Goal: Task Accomplishment & Management: Manage account settings

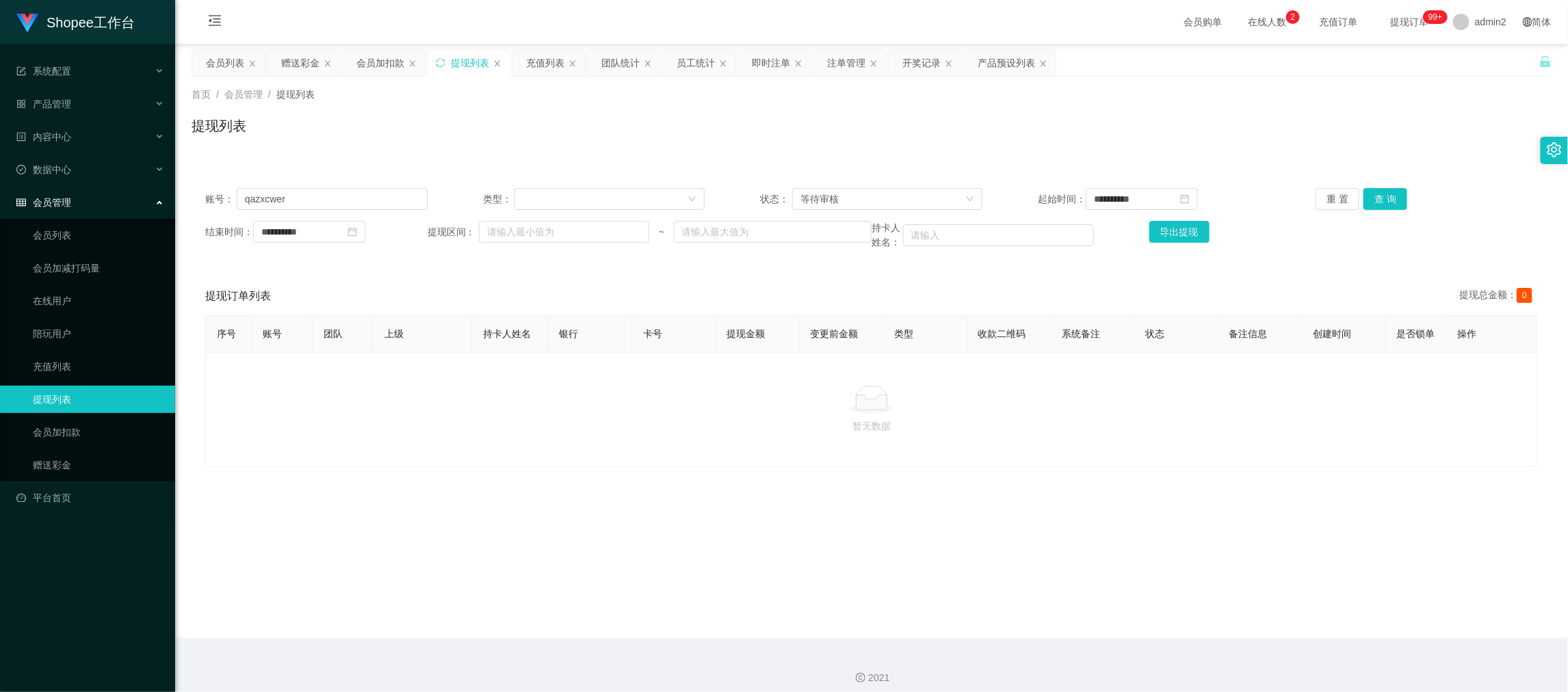
drag, startPoint x: 1045, startPoint y: 621, endPoint x: 877, endPoint y: 525, distance: 193.5
click at [1046, 621] on main "**********" at bounding box center [870, 342] width 1392 height 595
drag, startPoint x: 1242, startPoint y: 592, endPoint x: 1117, endPoint y: 516, distance: 146.3
click at [1242, 592] on main "**********" at bounding box center [870, 342] width 1392 height 595
click at [290, 50] on div "赠送彩金" at bounding box center [300, 63] width 38 height 26
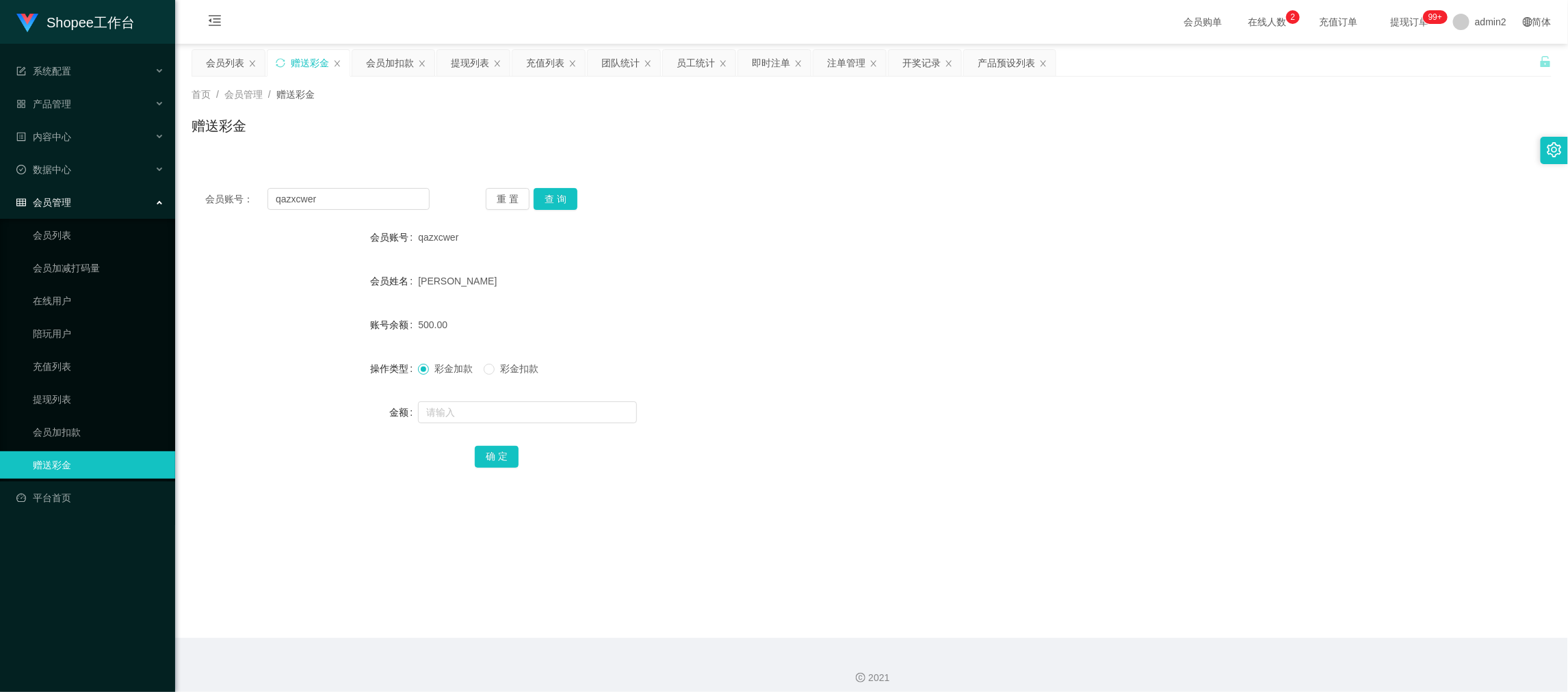
click at [347, 182] on div "会员账号： qazxcwer 重 置 查 询 会员账号 qazxcwer 会员姓名 [PERSON_NAME] 账号余额 500.00 操作类型 彩金加款 彩…" at bounding box center [871, 338] width 1359 height 326
click at [351, 193] on input "qazxcwer" at bounding box center [348, 199] width 162 height 22
drag, startPoint x: 351, startPoint y: 193, endPoint x: 459, endPoint y: 210, distance: 109.3
click at [351, 193] on input "qazxcwer" at bounding box center [348, 199] width 162 height 22
paste input "747166836"
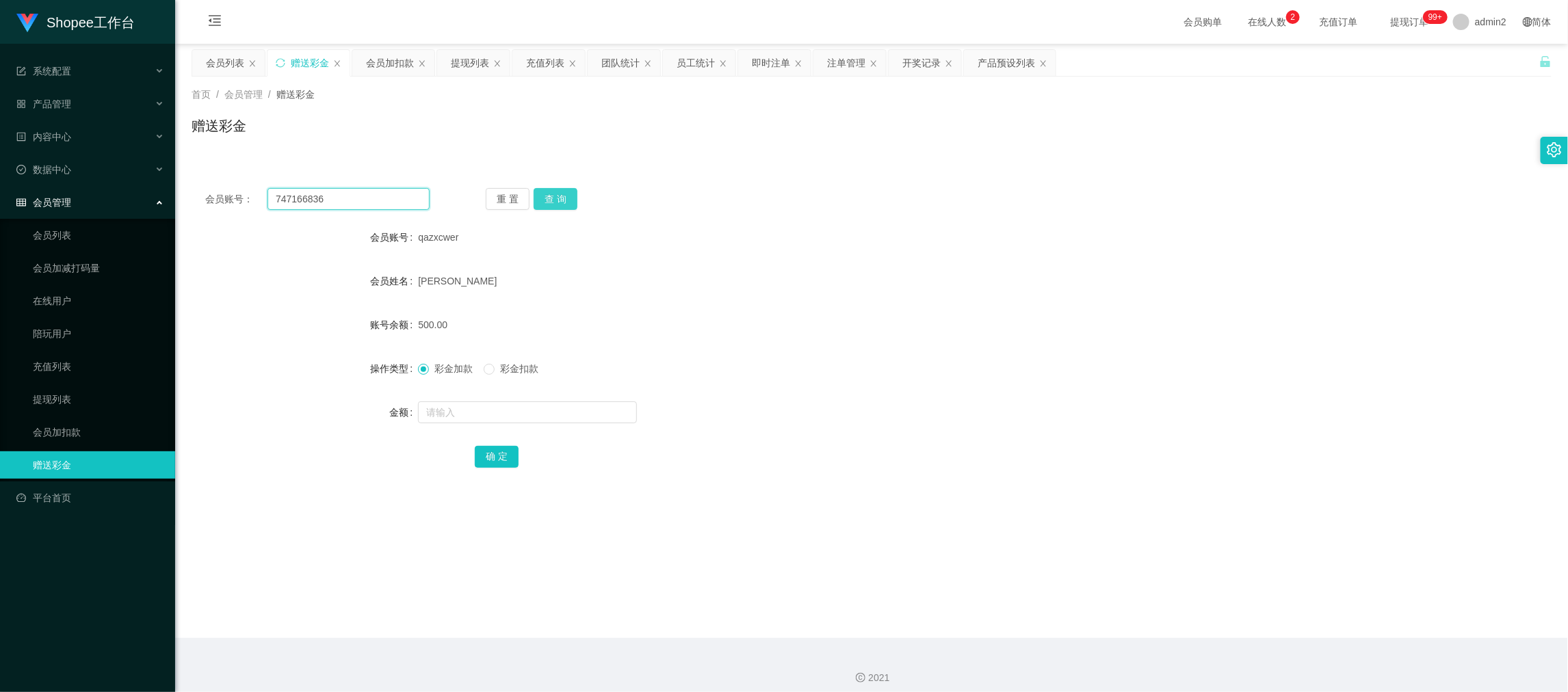
type input "747166836"
click at [573, 197] on button "查 询" at bounding box center [556, 199] width 44 height 22
click at [583, 407] on input "text" at bounding box center [527, 412] width 219 height 22
click at [583, 405] on input "text" at bounding box center [527, 412] width 219 height 22
type input "500"
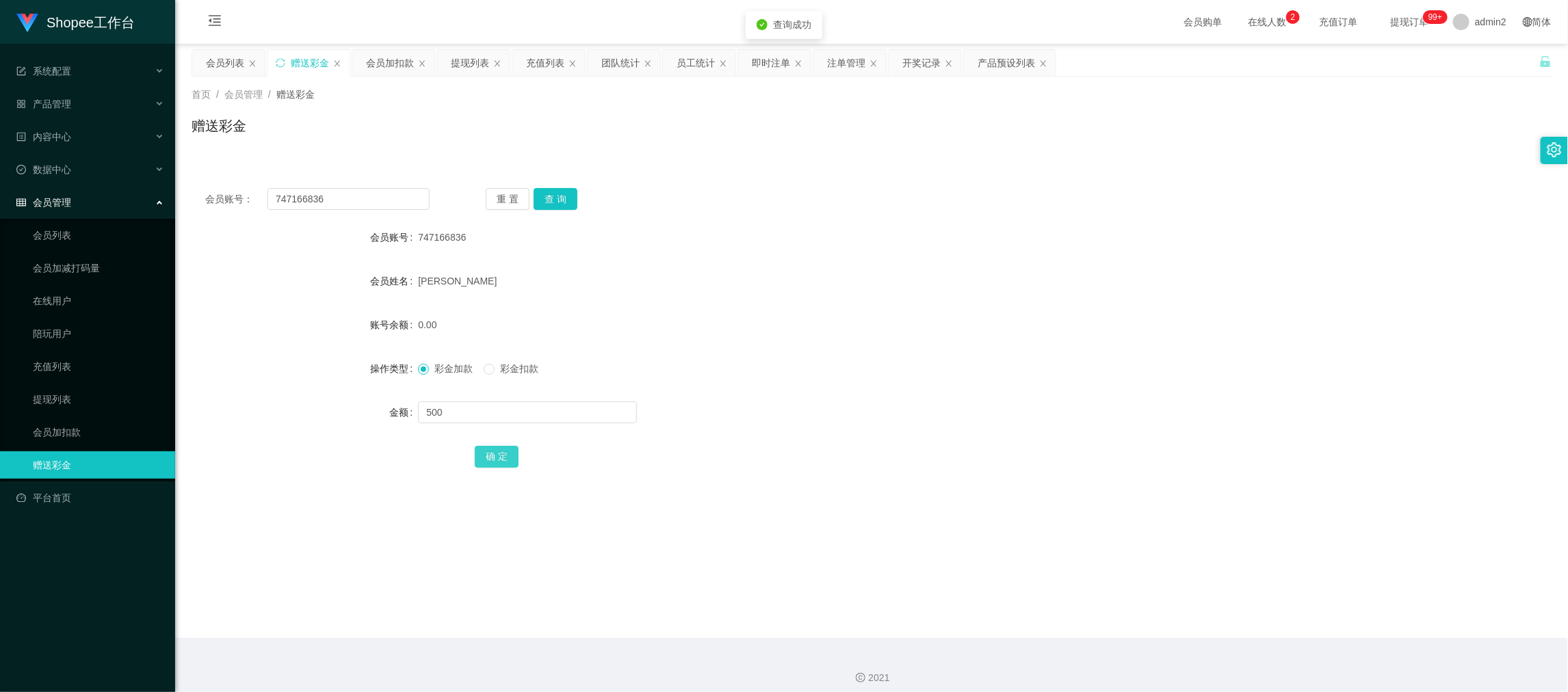
click at [497, 453] on button "确 定" at bounding box center [497, 457] width 44 height 22
click at [999, 396] on form "会员账号 747166836 会员姓名 [PERSON_NAME] 账号余额 0.00 操作类型 彩金加款 彩金扣款 金额 确 定" at bounding box center [871, 346] width 1359 height 247
drag, startPoint x: 1245, startPoint y: 608, endPoint x: 1106, endPoint y: 510, distance: 170.1
click at [1245, 608] on main "关闭左侧 关闭右侧 关闭其它 刷新页面 会员列表 赠送彩金 会员加扣款 提现列表 充值列表 团队统计 员工统计 即时注单 注单管理 开奖记录 产品预设列表 首…" at bounding box center [870, 342] width 1392 height 595
click at [451, 57] on div "提现列表" at bounding box center [470, 63] width 38 height 26
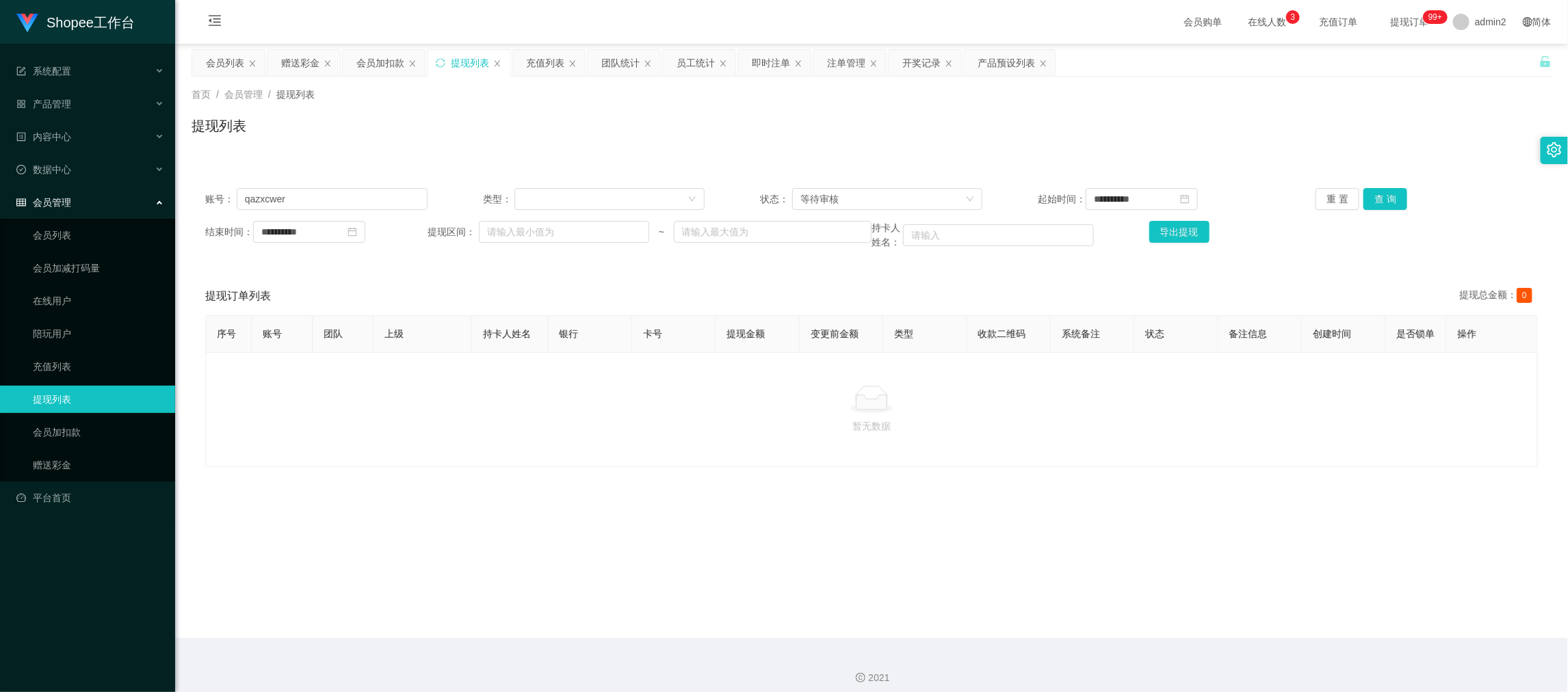
click at [381, 212] on div "**********" at bounding box center [871, 219] width 1359 height 89
click at [381, 208] on input "qazxcwer" at bounding box center [331, 199] width 191 height 22
click at [381, 204] on input "qazxcwer" at bounding box center [331, 199] width 191 height 22
paste input "747166836"
click at [386, 209] on input "qazxcwer747166836" at bounding box center [331, 199] width 191 height 22
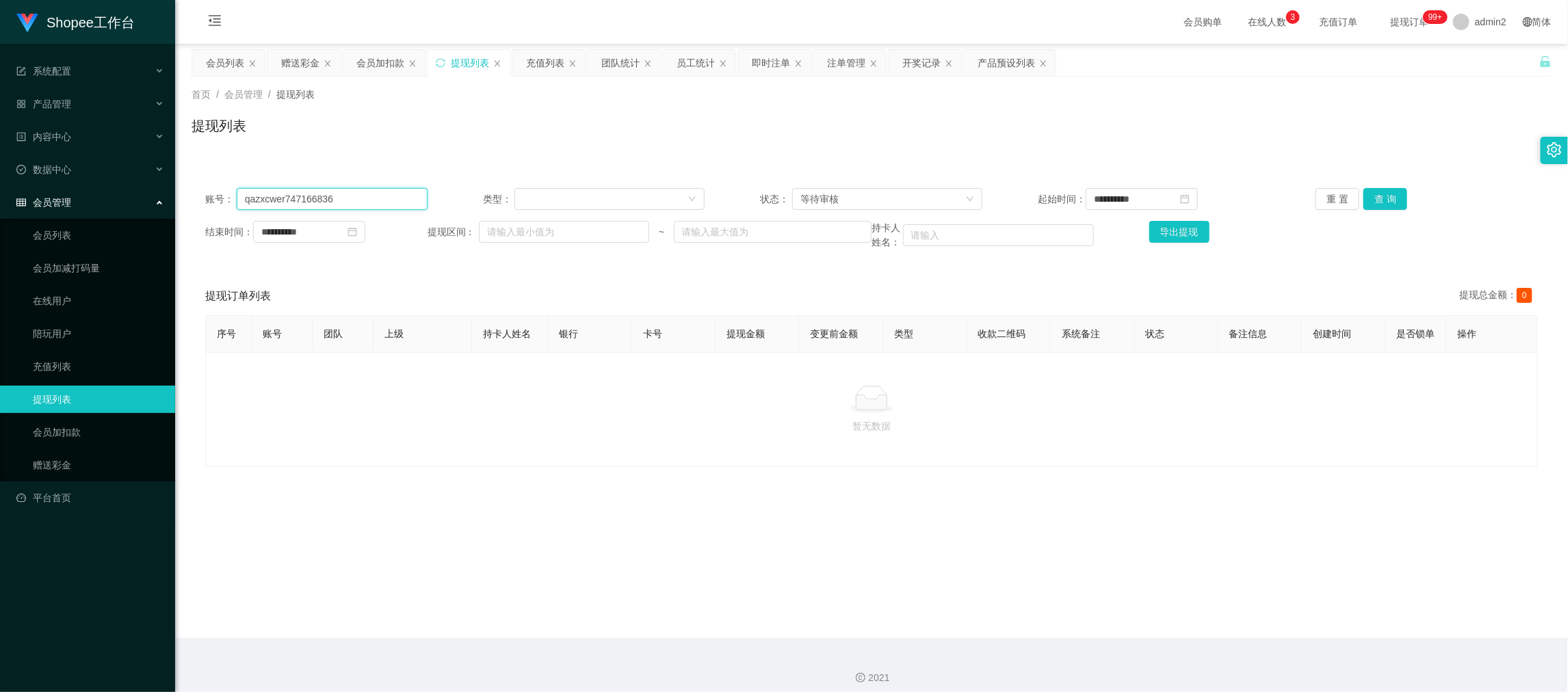
click at [386, 209] on input "qazxcwer747166836" at bounding box center [331, 199] width 191 height 22
paste input "text"
type input "747166836"
drag, startPoint x: 1386, startPoint y: 196, endPoint x: 1355, endPoint y: 219, distance: 38.6
click at [1386, 196] on button "查 询" at bounding box center [1385, 199] width 44 height 22
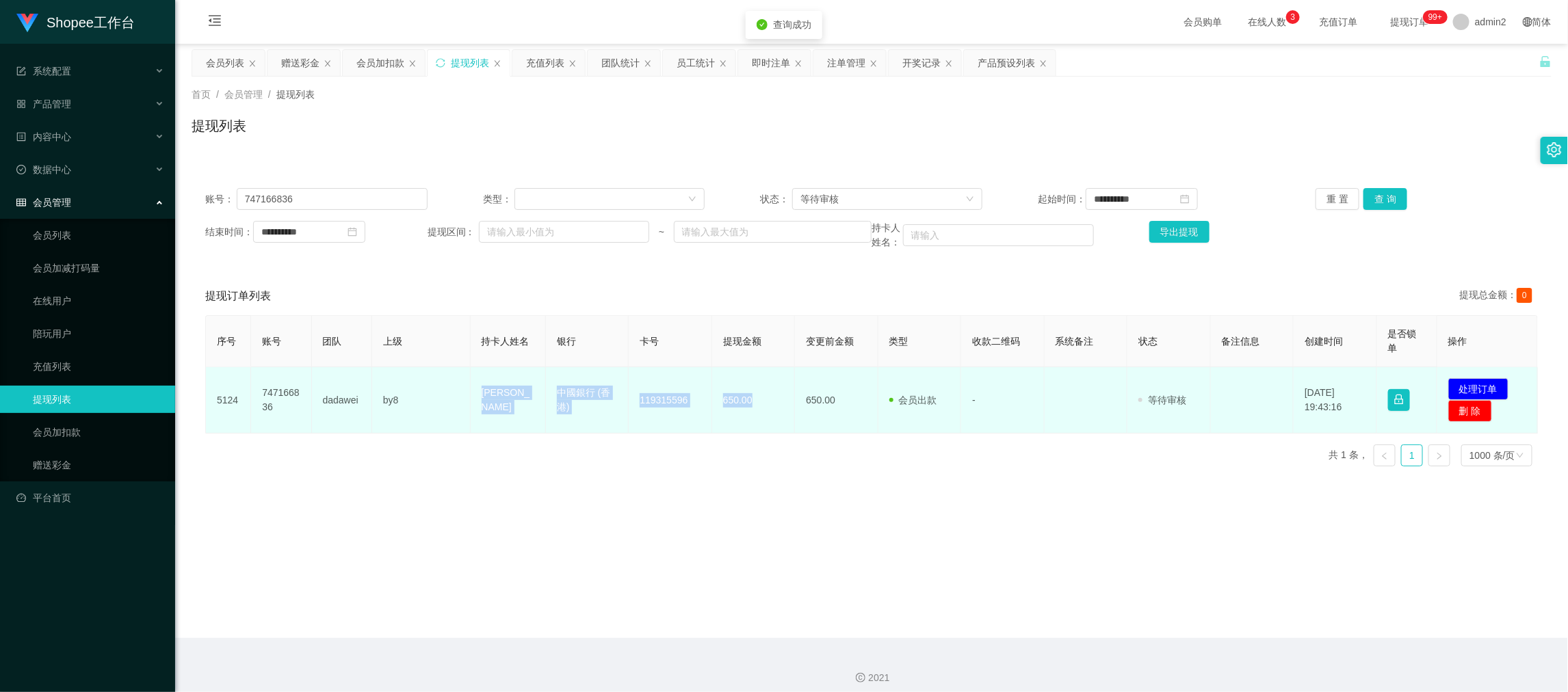
drag, startPoint x: 460, startPoint y: 399, endPoint x: 757, endPoint y: 405, distance: 297.1
click at [757, 405] on tr "5124 747166836 dadawei by8 [PERSON_NAME] 中國銀行 (香港) 119315596 650.00 650.00 会员出款…" at bounding box center [871, 400] width 1331 height 66
copy tr "[PERSON_NAME] 中國銀行 (香港) 119315596 650.00"
click at [1455, 388] on button "处理订单" at bounding box center [1478, 389] width 60 height 22
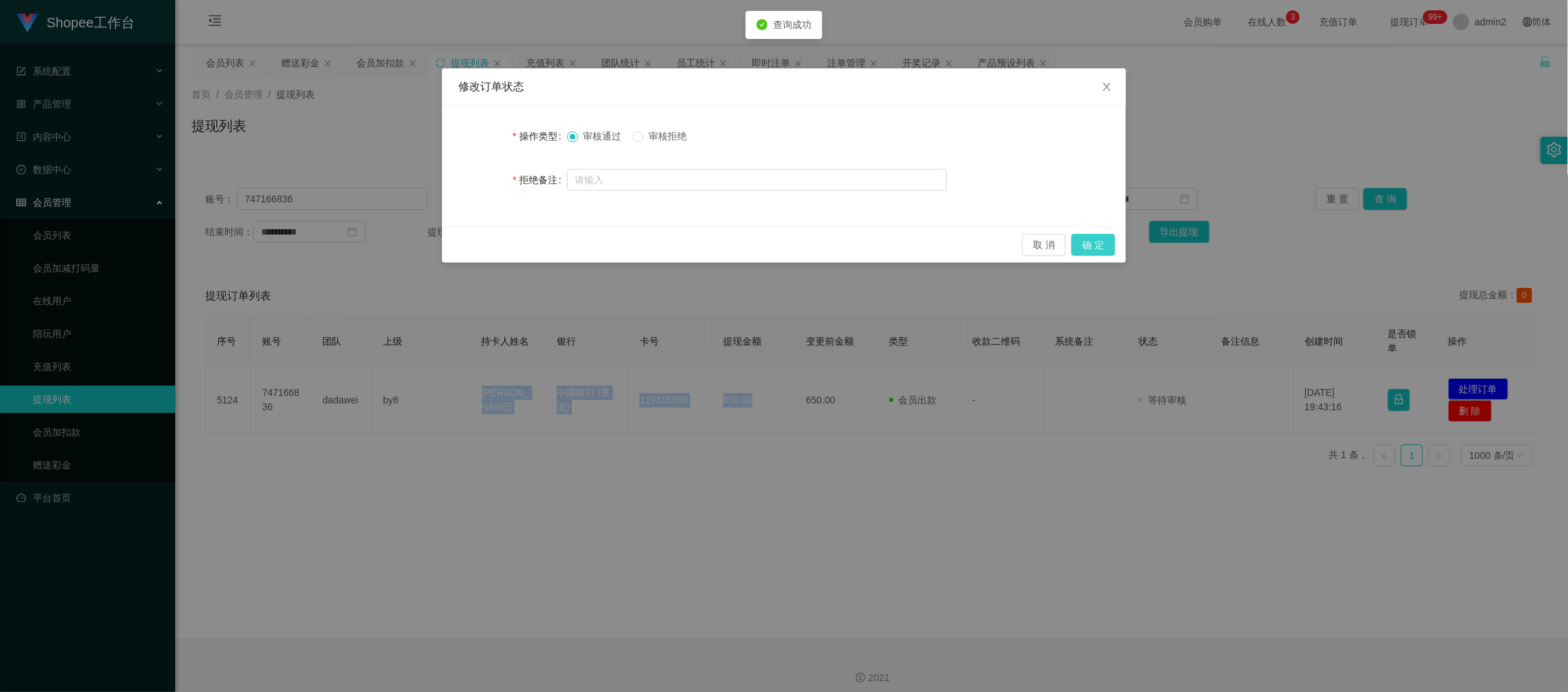
click at [1087, 247] on button "确 定" at bounding box center [1093, 245] width 44 height 22
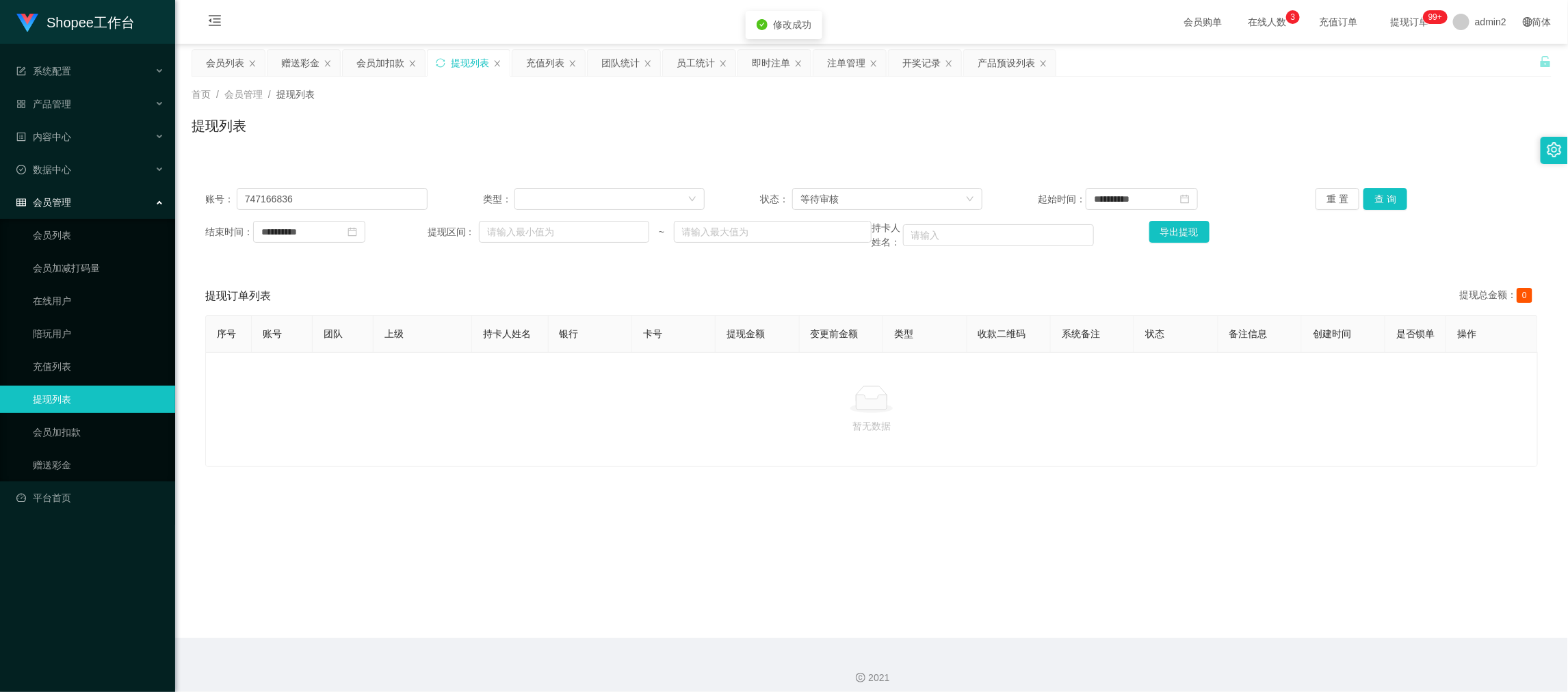
drag, startPoint x: 634, startPoint y: 397, endPoint x: 675, endPoint y: 169, distance: 231.7
click at [634, 397] on div "暂无数据" at bounding box center [871, 409] width 1332 height 115
click at [352, 197] on input "747166836" at bounding box center [331, 199] width 191 height 22
click at [927, 197] on div "等待审核" at bounding box center [882, 199] width 165 height 21
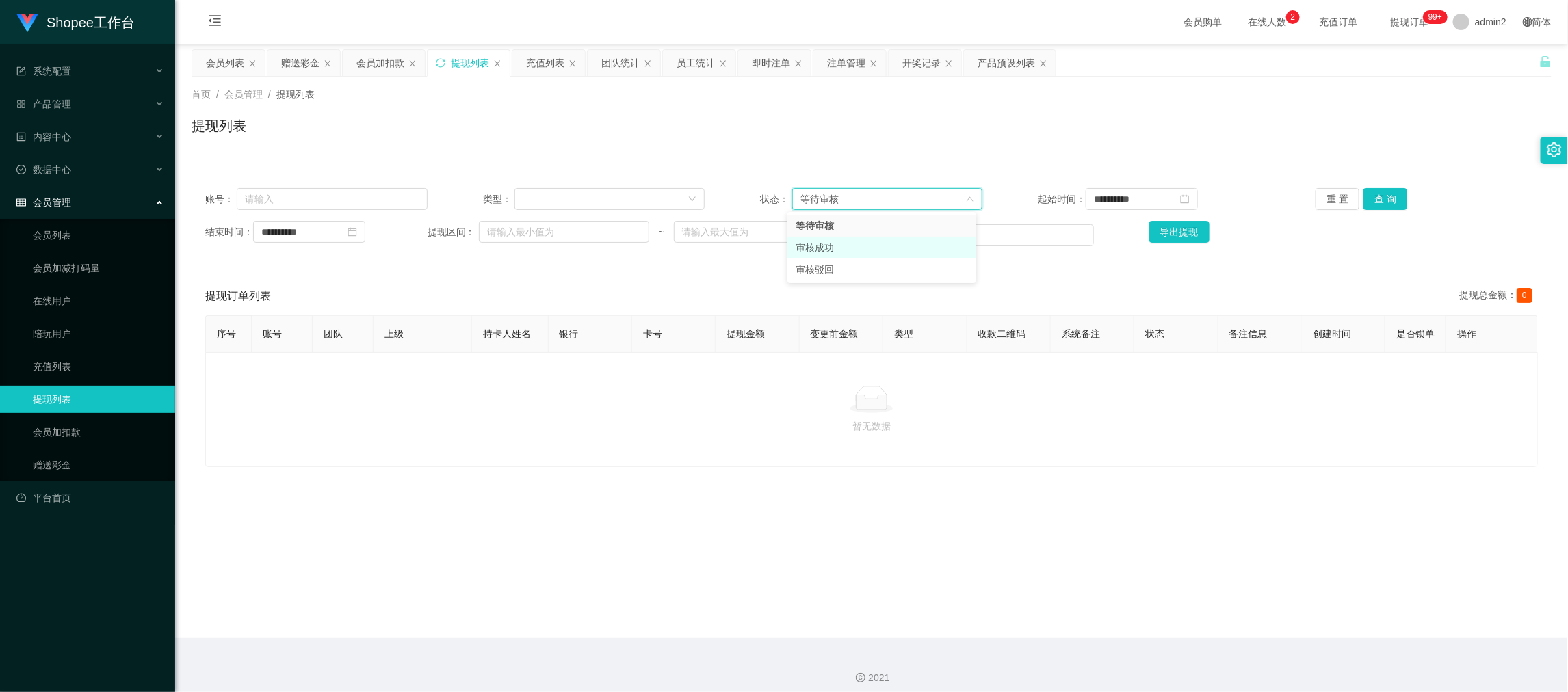
click at [853, 254] on li "审核成功" at bounding box center [881, 248] width 189 height 22
click at [1374, 195] on button "查 询" at bounding box center [1385, 199] width 44 height 22
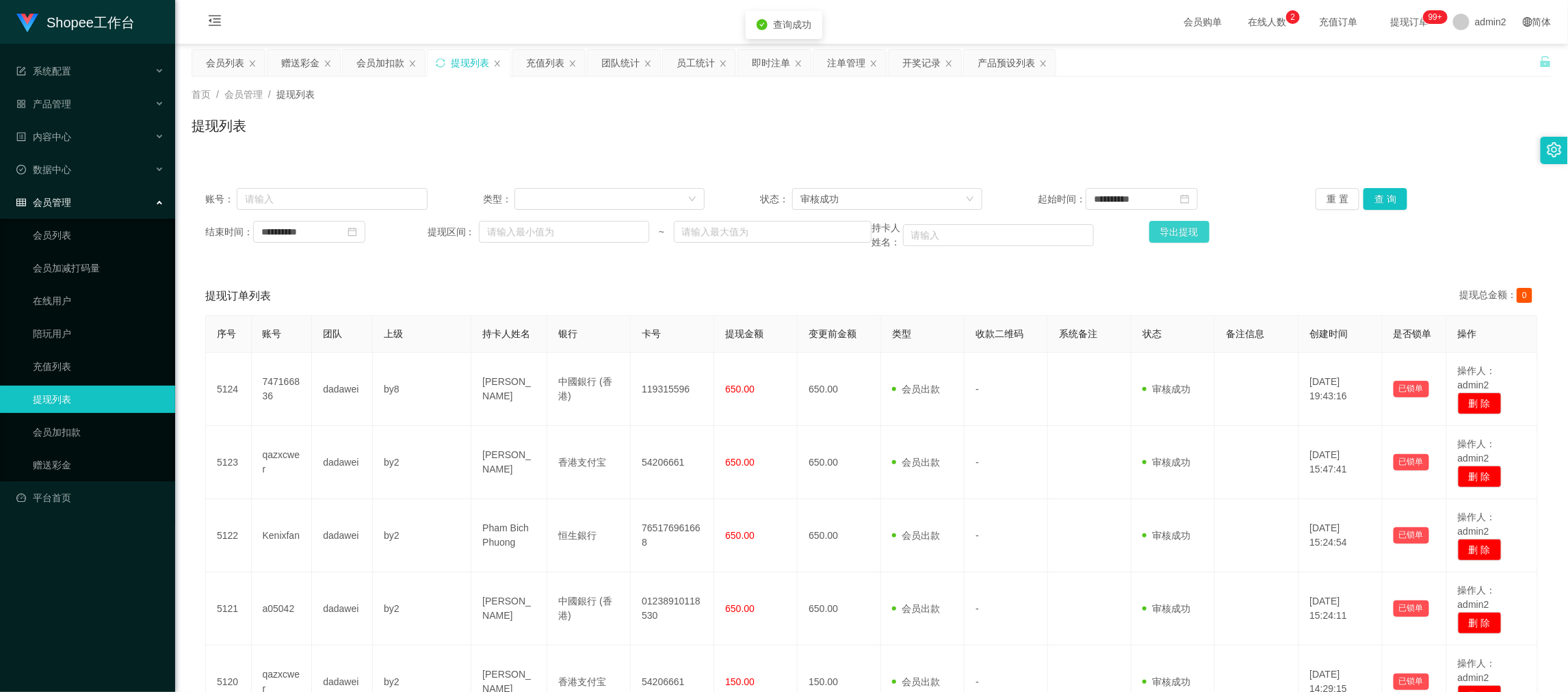
click at [1185, 223] on button "导出提现" at bounding box center [1179, 232] width 60 height 22
click at [620, 60] on div "团队统计" at bounding box center [620, 63] width 38 height 26
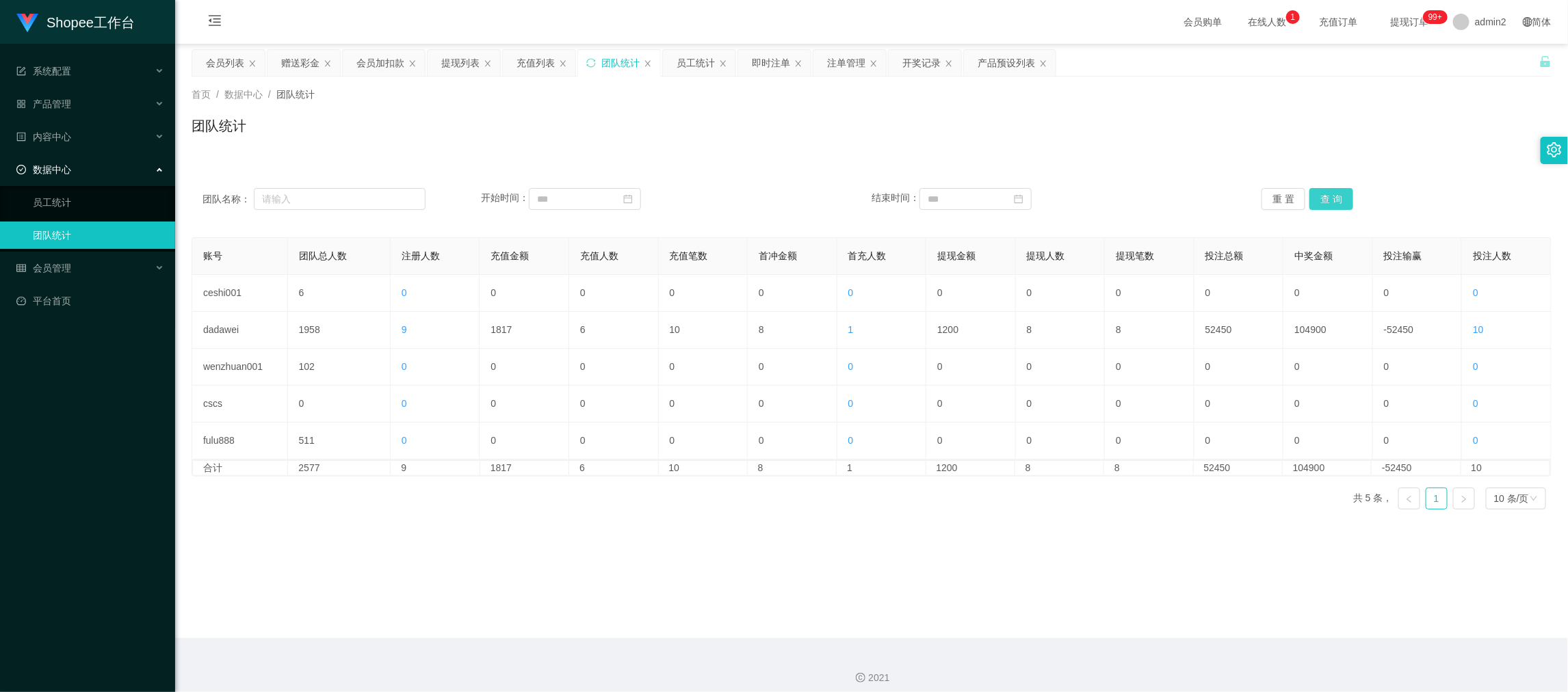
click at [1330, 197] on button "查 询" at bounding box center [1331, 199] width 44 height 22
click at [1038, 555] on main "关闭左侧 关闭右侧 关闭其它 刷新页面 会员列表 赠送彩金 会员加扣款 提现列表 充值列表 团队统计 员工统计 即时注单 注单管理 开奖记录 产品预设列表 首…" at bounding box center [870, 342] width 1392 height 595
click at [698, 138] on div "团队统计" at bounding box center [871, 132] width 1359 height 32
click at [456, 61] on div "提现列表" at bounding box center [460, 63] width 38 height 26
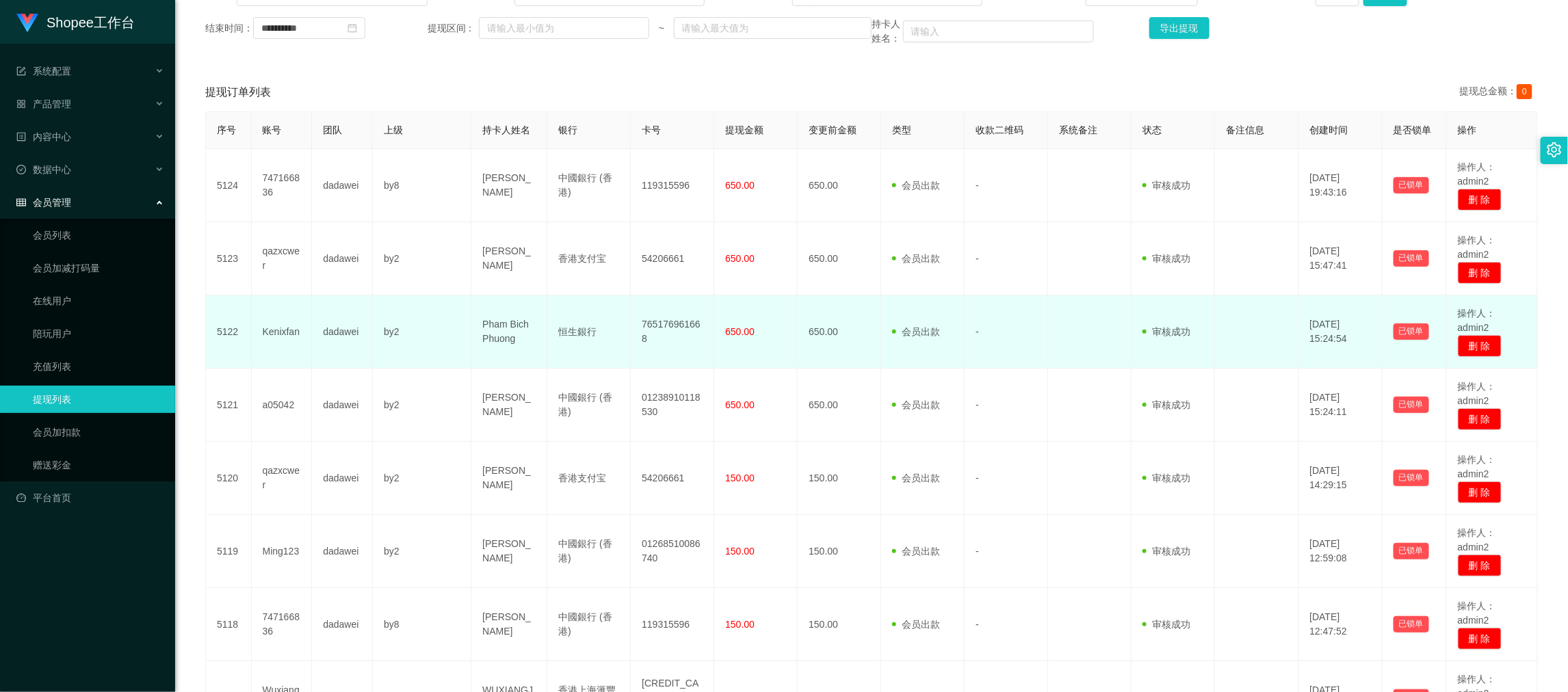
scroll to position [306, 0]
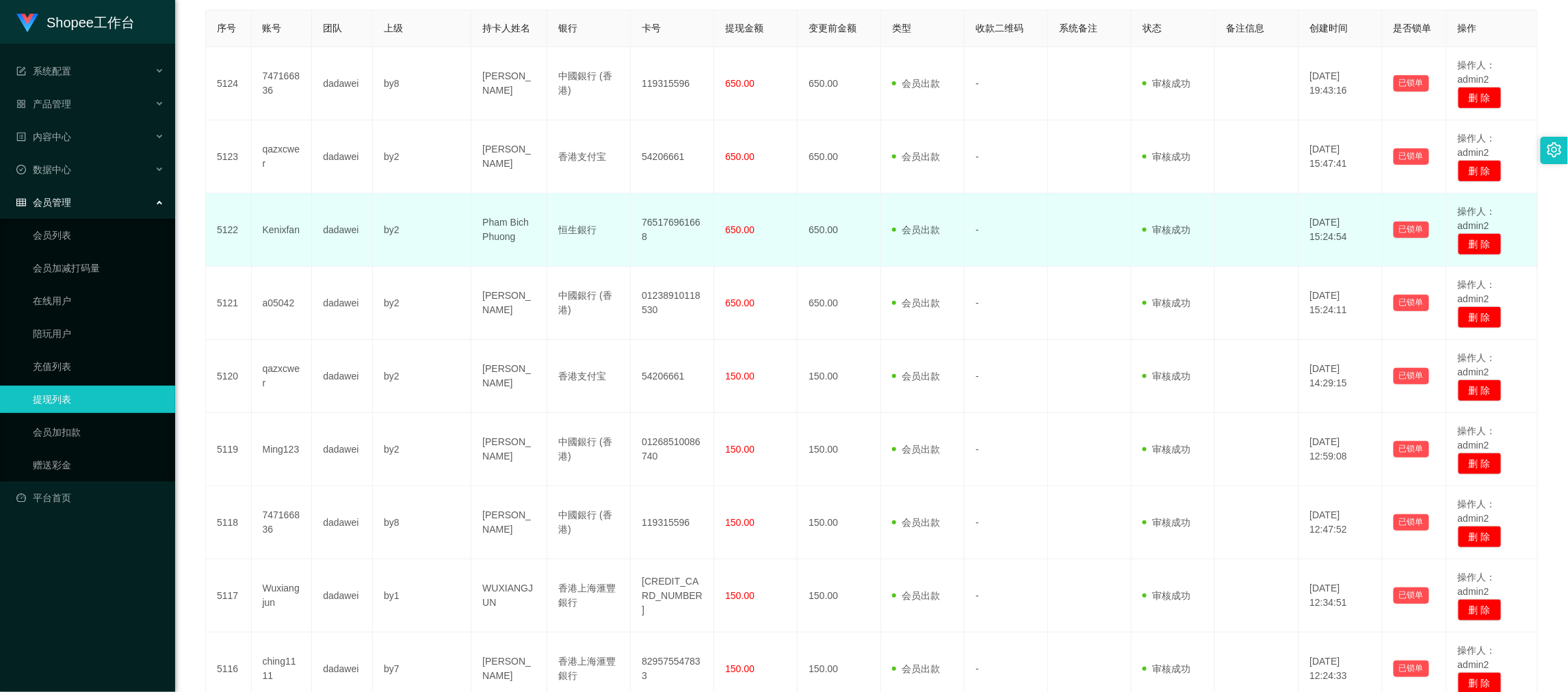
click at [754, 258] on td "650.00" at bounding box center [756, 230] width 84 height 73
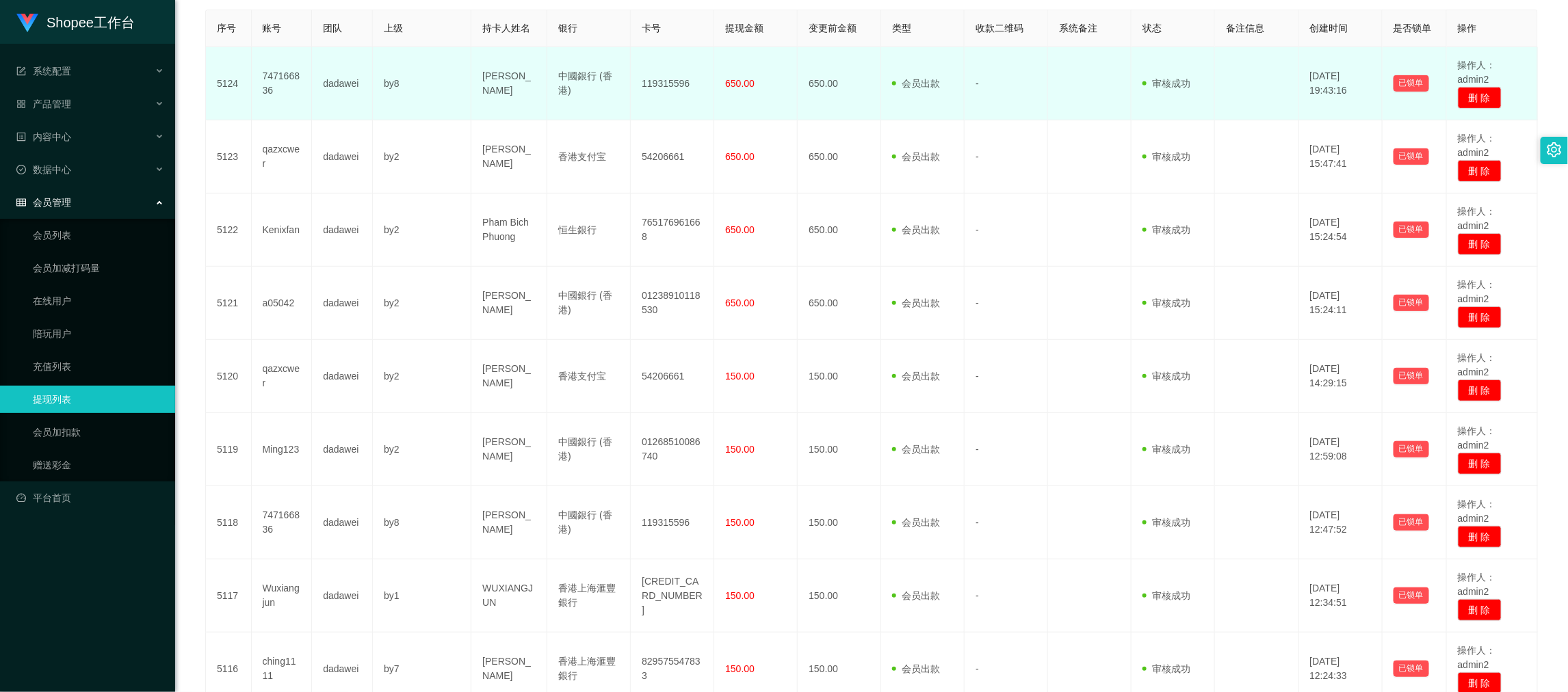
click at [740, 78] on span "650.00" at bounding box center [739, 83] width 29 height 11
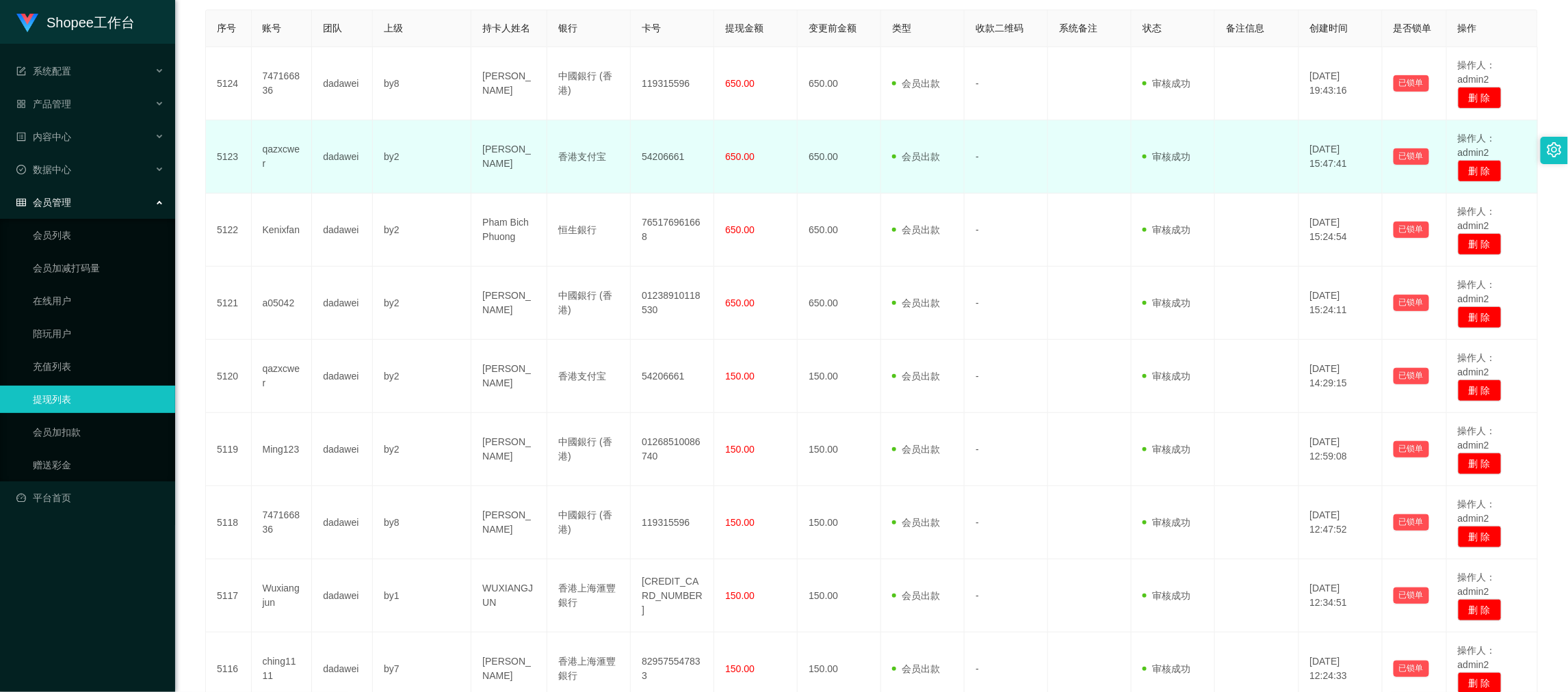
click at [748, 186] on td "650.00" at bounding box center [756, 157] width 84 height 73
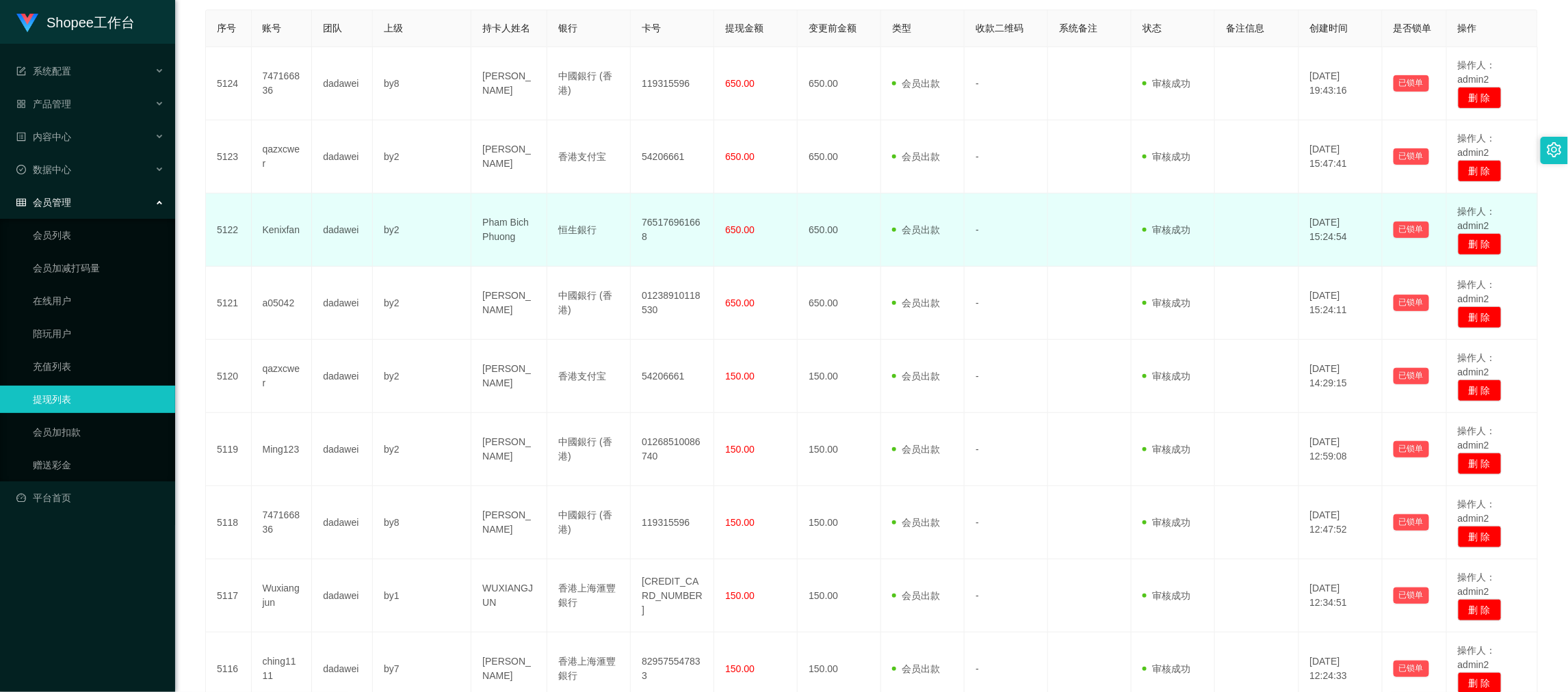
click at [769, 241] on td "650.00" at bounding box center [756, 230] width 84 height 73
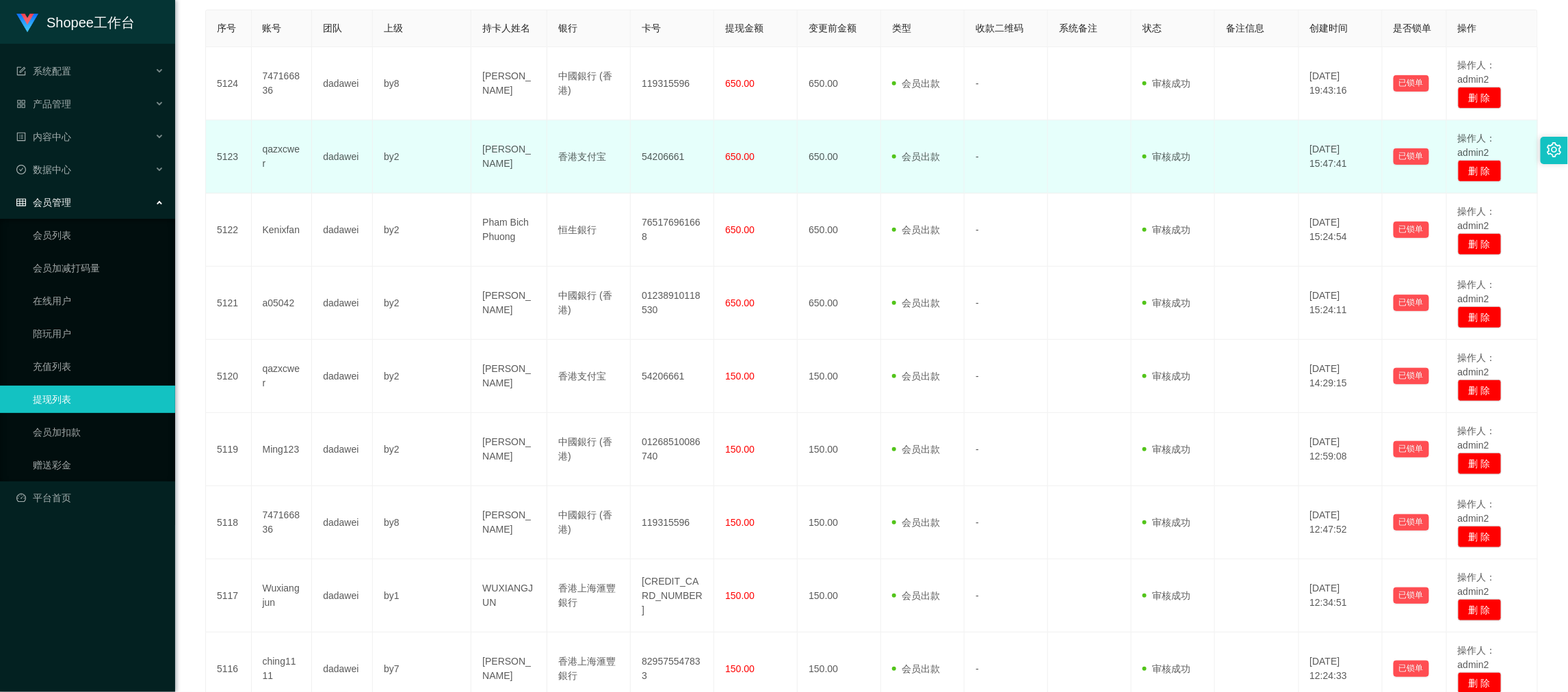
scroll to position [204, 0]
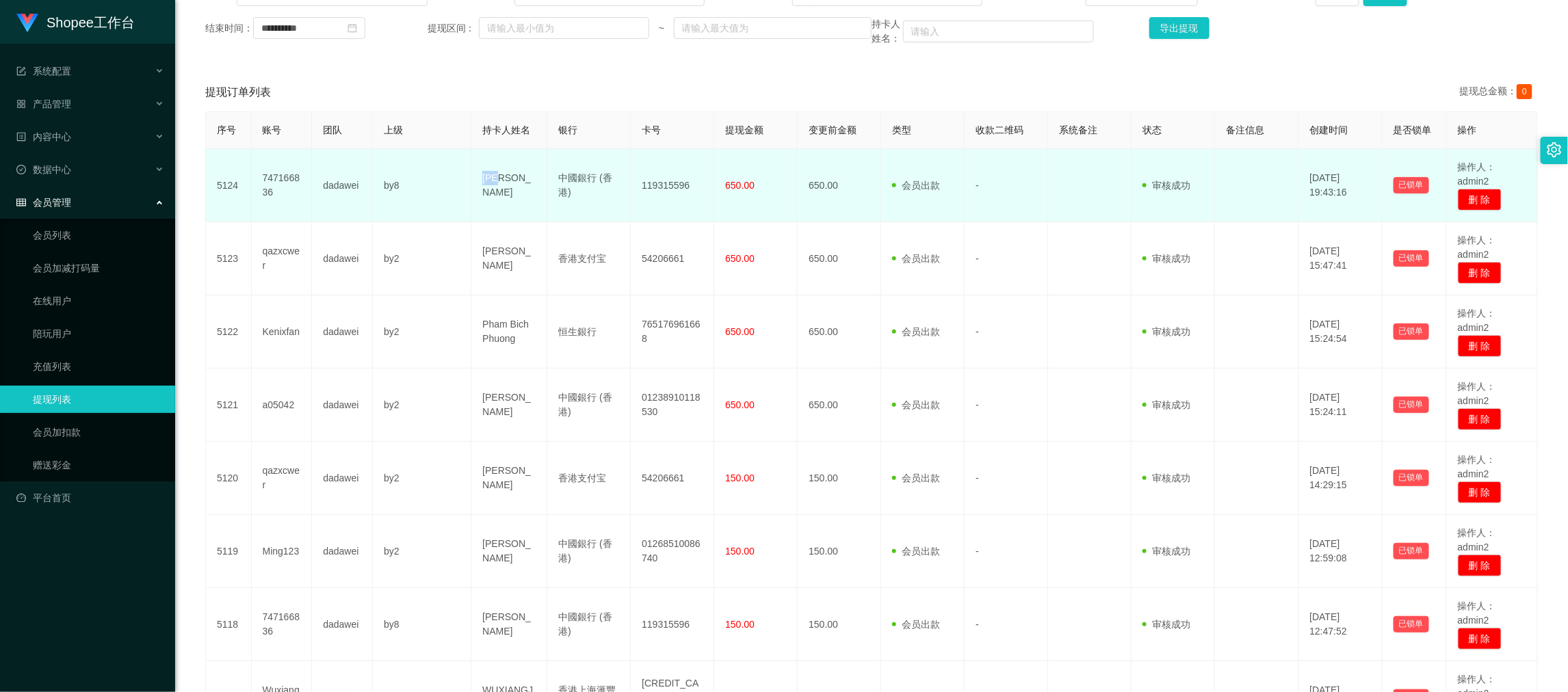
drag, startPoint x: 473, startPoint y: 191, endPoint x: 524, endPoint y: 188, distance: 51.1
click at [524, 188] on td "[PERSON_NAME]" at bounding box center [509, 185] width 76 height 73
copy td "[PERSON_NAME]"
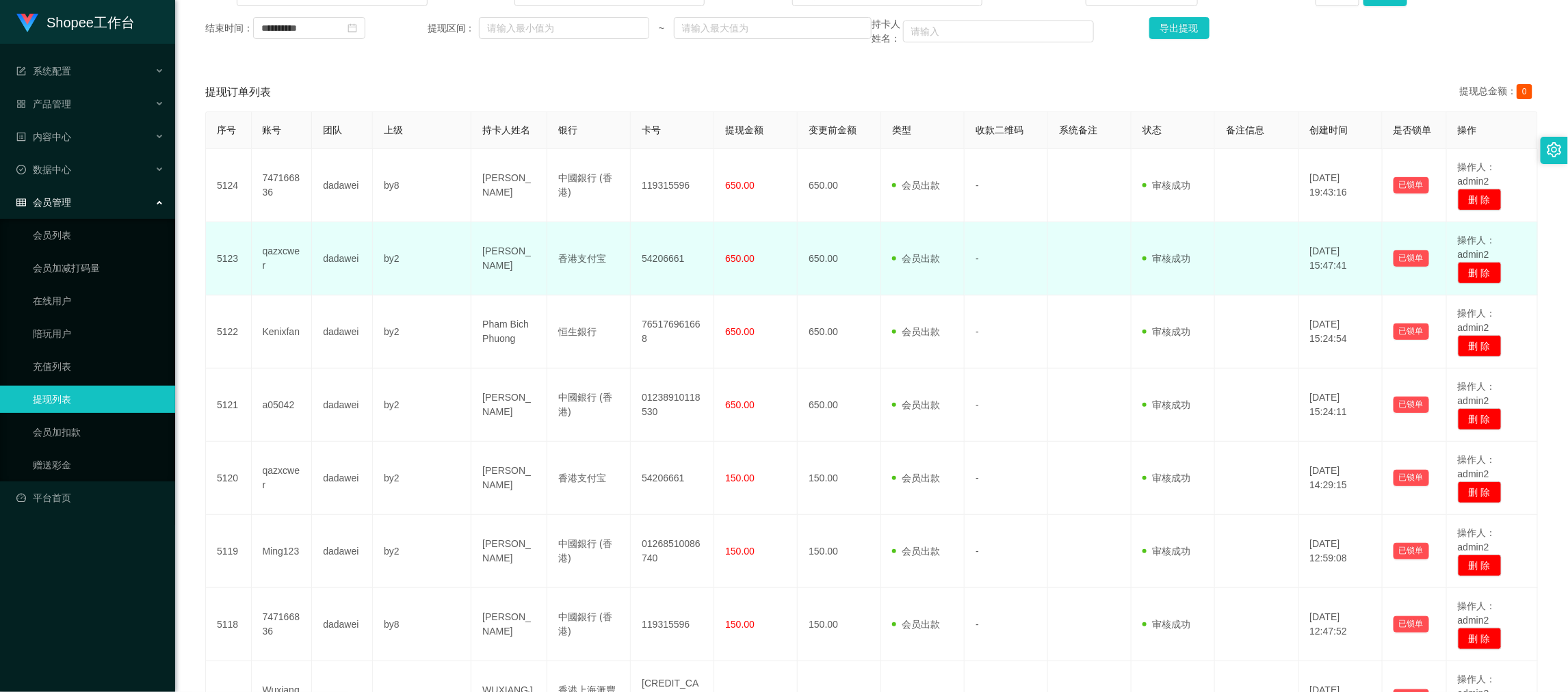
click at [564, 292] on td "香港支付宝" at bounding box center [589, 259] width 84 height 73
click at [807, 243] on td "650.00" at bounding box center [839, 259] width 84 height 73
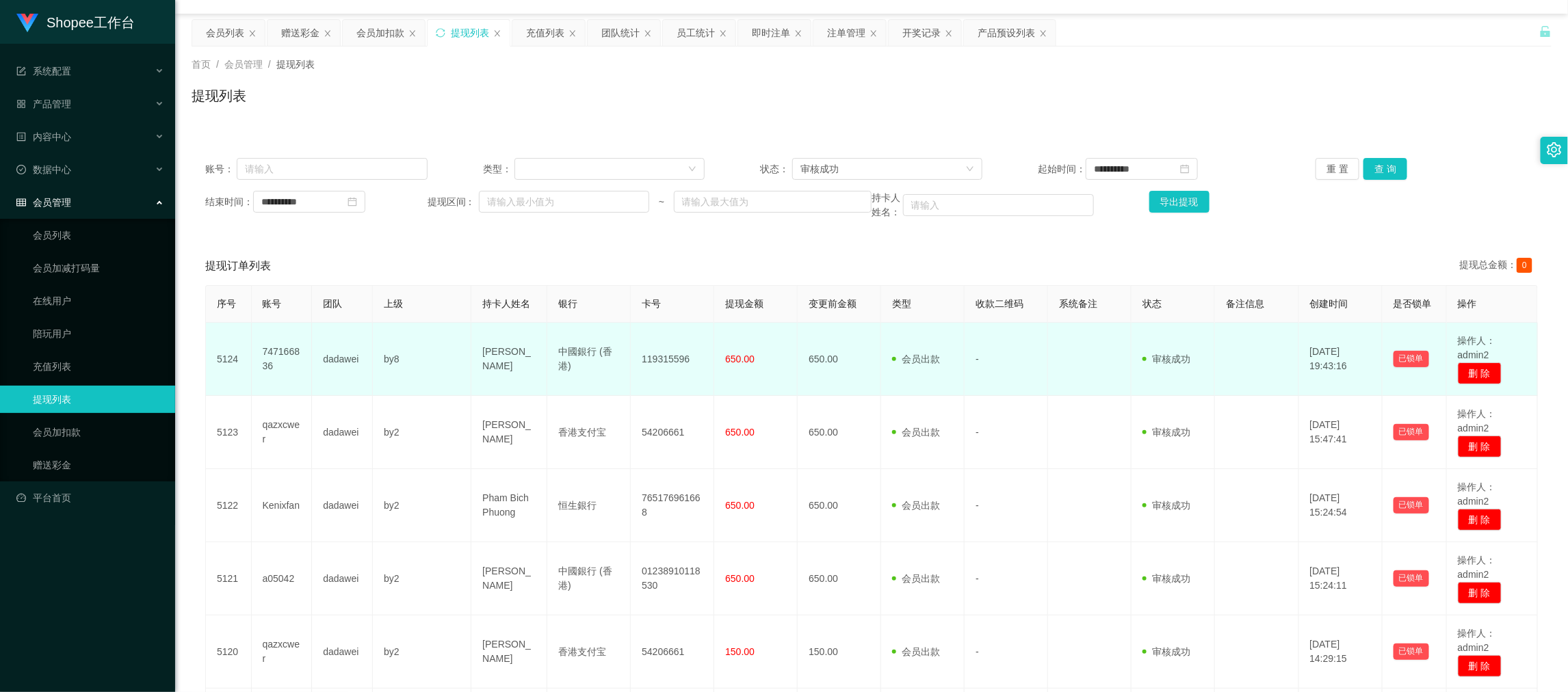
scroll to position [0, 0]
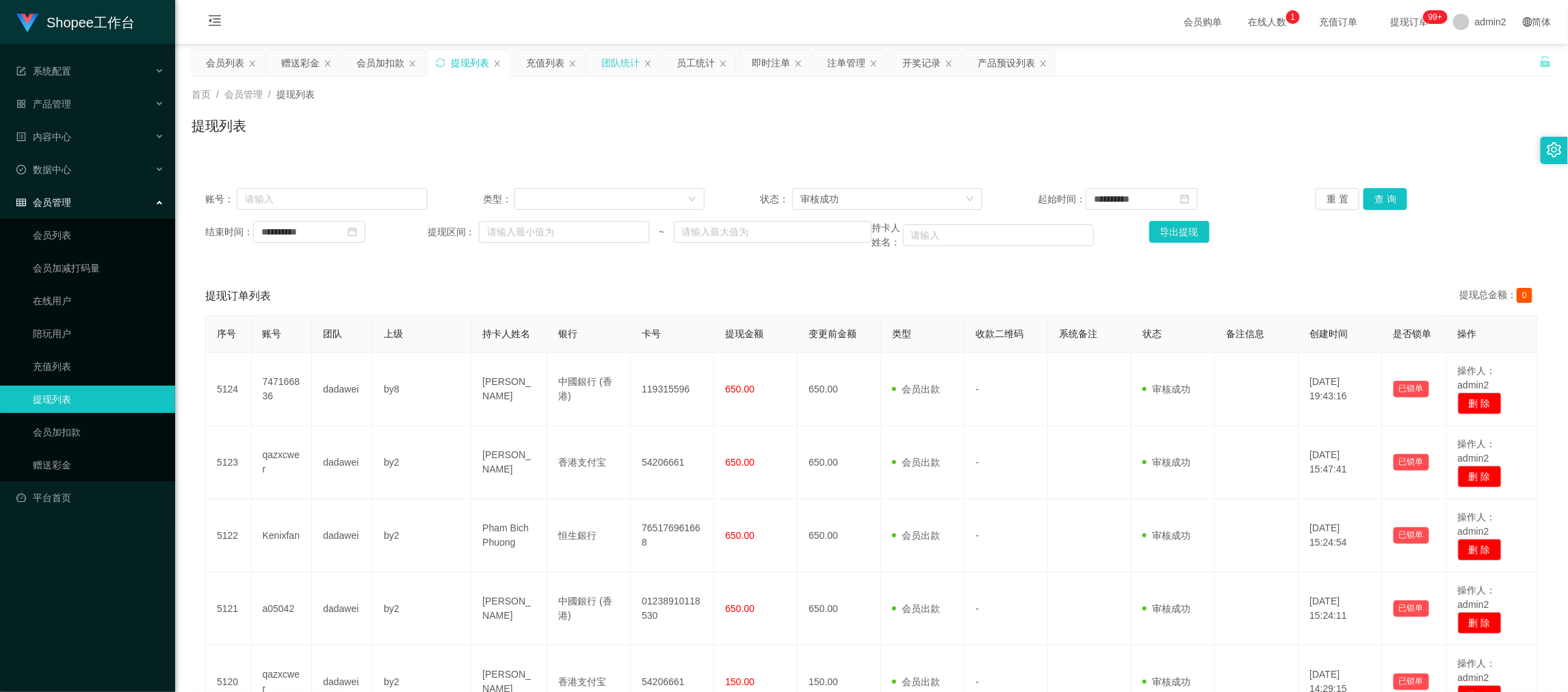
click at [612, 62] on div "团队统计" at bounding box center [620, 63] width 38 height 26
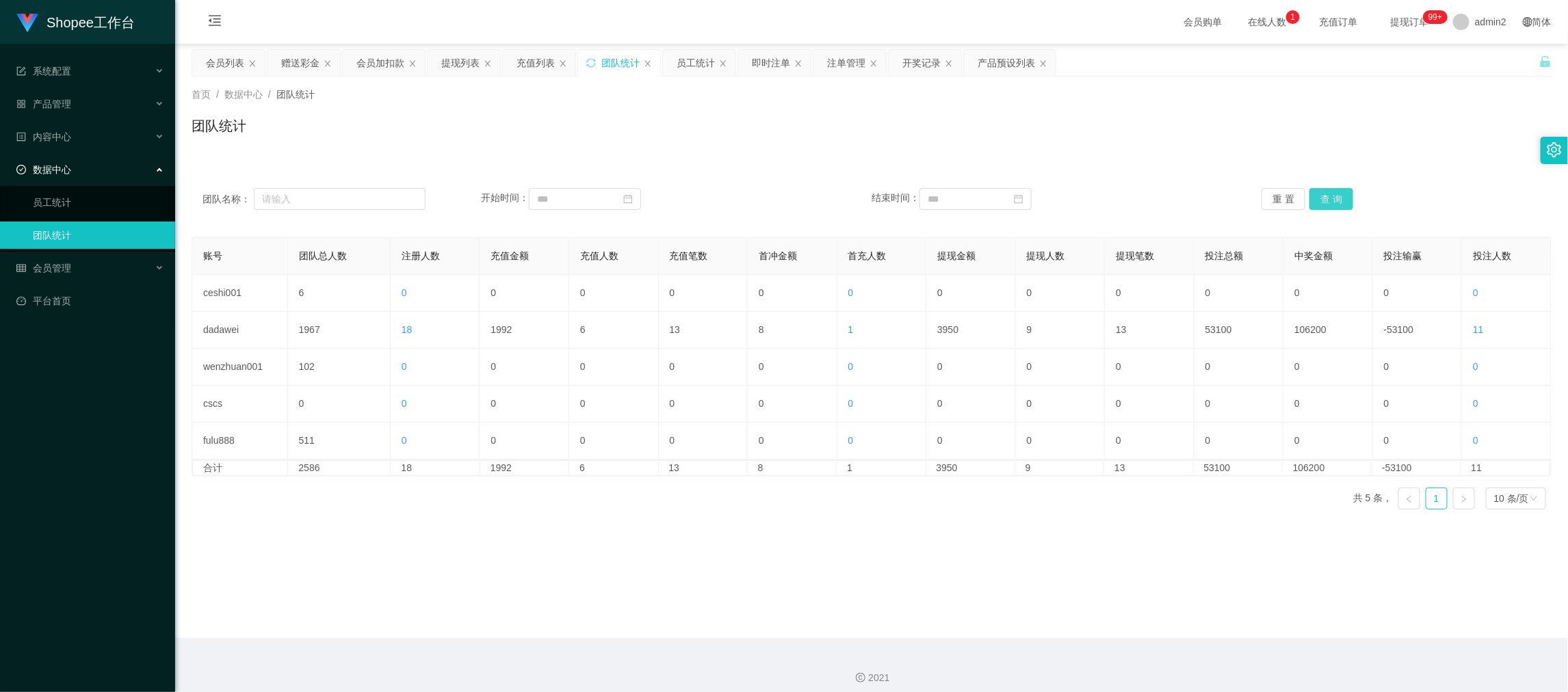
click at [1320, 197] on button "查 询" at bounding box center [1331, 199] width 44 height 22
click at [909, 540] on main "关闭左侧 关闭右侧 关闭其它 刷新页面 会员列表 赠送彩金 会员加扣款 提现列表 充值列表 团队统计 员工统计 即时注单 注单管理 开奖记录 产品预设列表 首…" at bounding box center [870, 342] width 1392 height 595
click at [366, 68] on div "会员加扣款" at bounding box center [380, 63] width 48 height 26
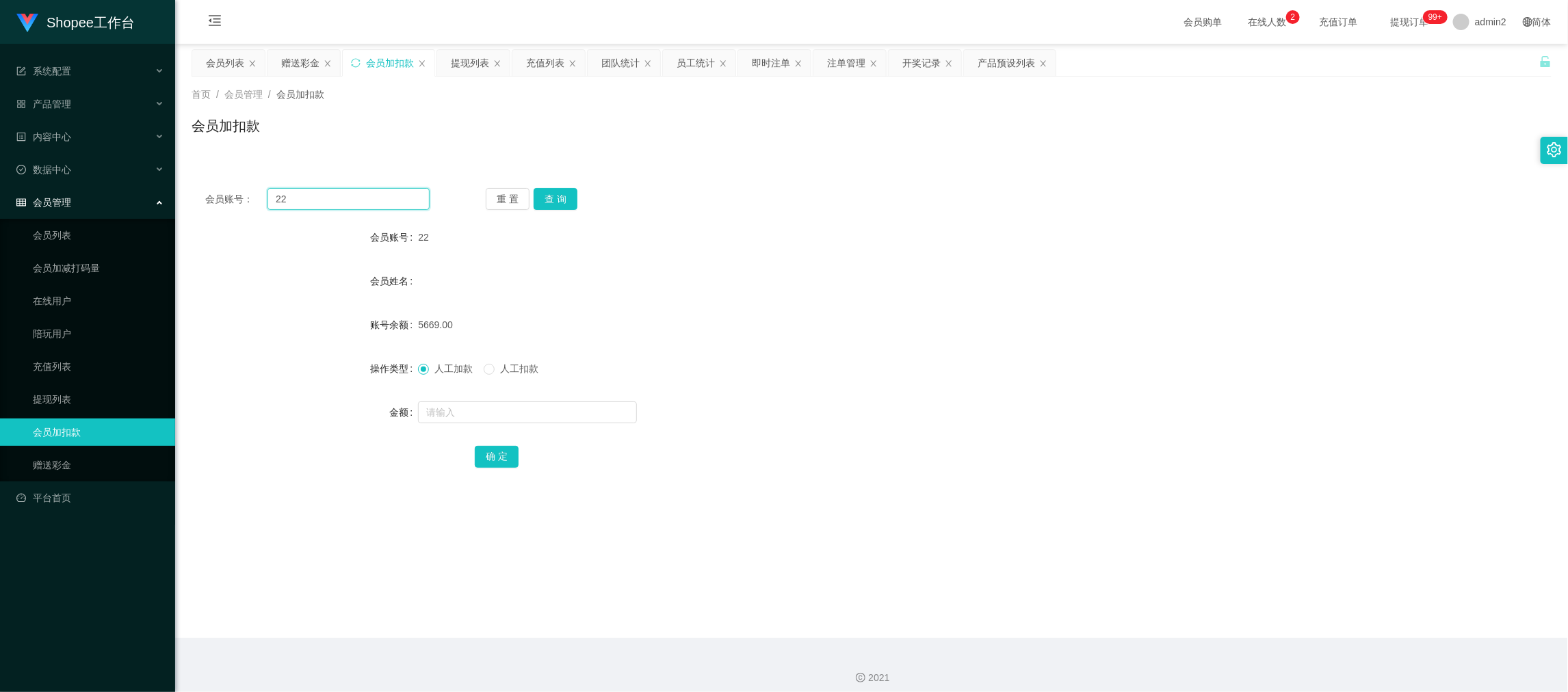
click at [380, 209] on input "22" at bounding box center [348, 199] width 162 height 22
click at [405, 207] on input "22" at bounding box center [348, 199] width 162 height 22
click at [547, 201] on button "查 询" at bounding box center [556, 199] width 44 height 22
click at [575, 405] on input "text" at bounding box center [527, 412] width 219 height 22
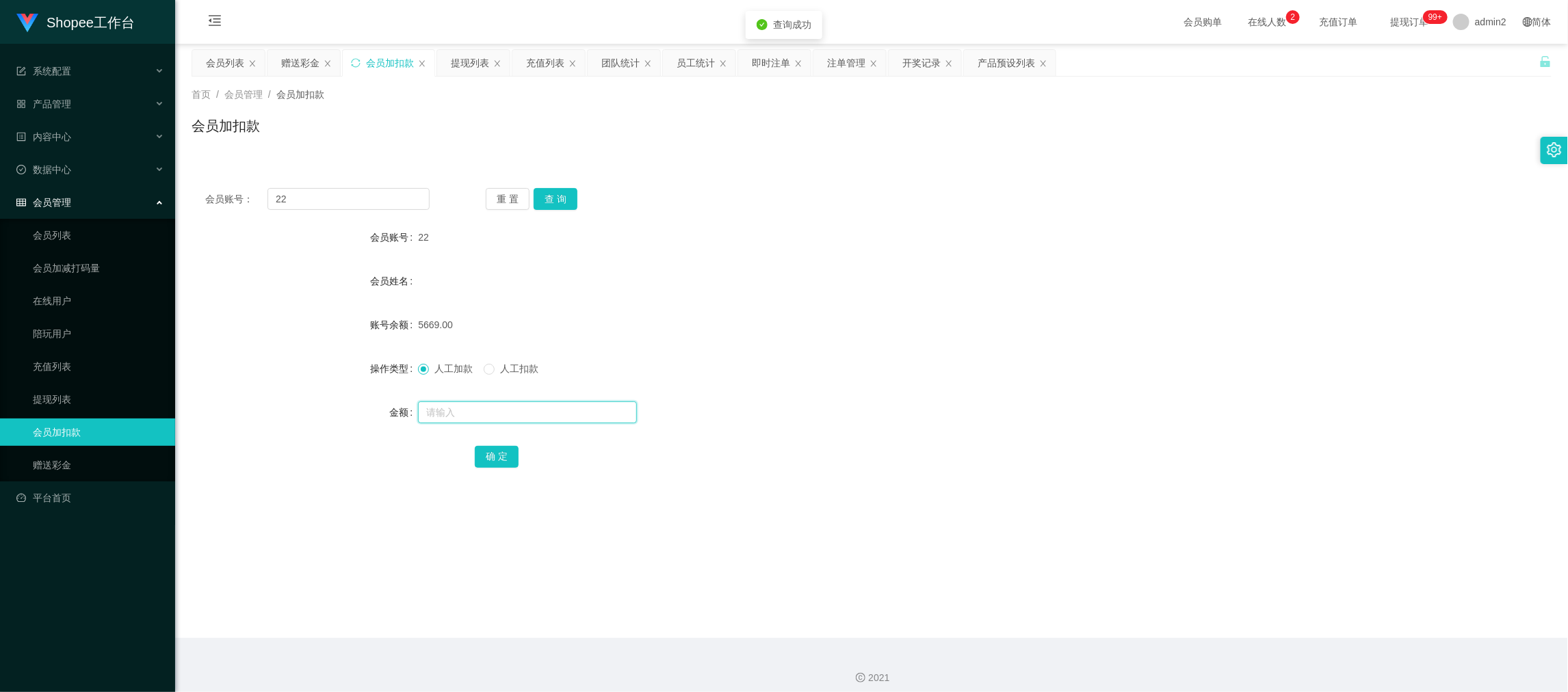
click at [575, 405] on input "text" at bounding box center [527, 412] width 219 height 22
type input "11"
click at [477, 459] on button "确 定" at bounding box center [497, 457] width 44 height 22
click at [943, 366] on div "人工加款 人工扣款" at bounding box center [814, 368] width 793 height 27
